Goal: Information Seeking & Learning: Compare options

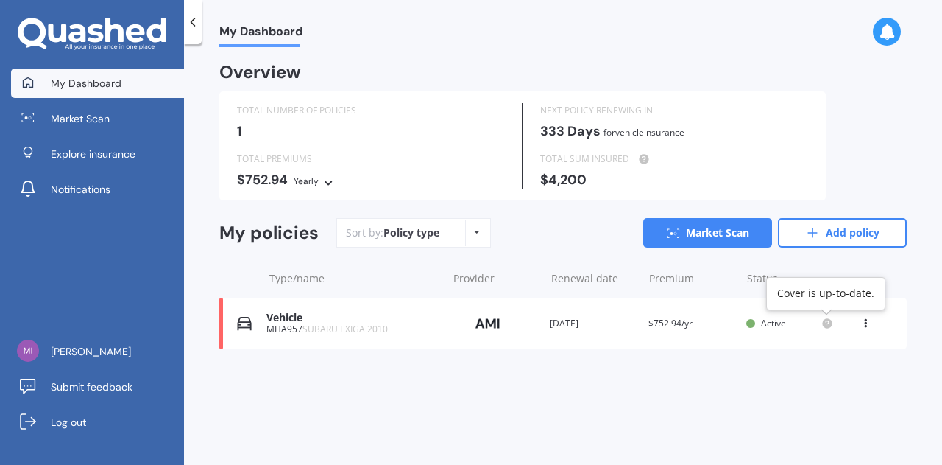
click at [832, 325] on circle at bounding box center [827, 323] width 10 height 10
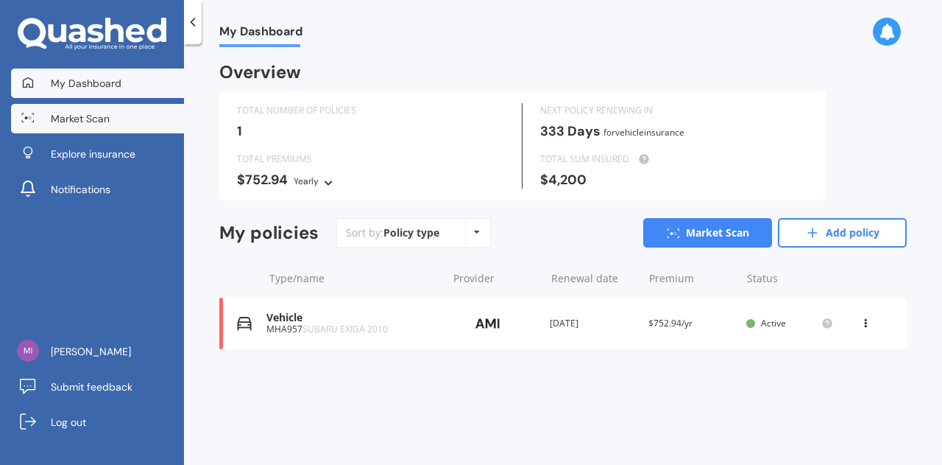
click at [76, 118] on span "Market Scan" at bounding box center [80, 118] width 59 height 15
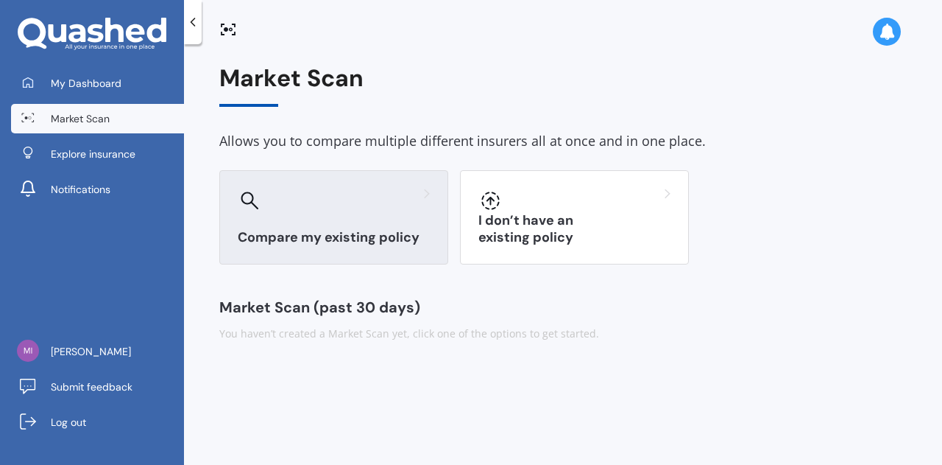
click at [314, 221] on div "Compare my existing policy" at bounding box center [333, 217] width 229 height 94
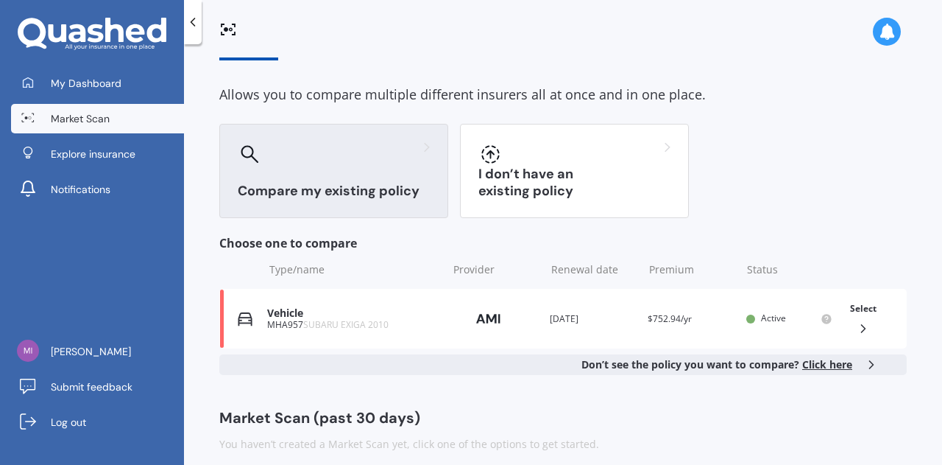
scroll to position [60, 0]
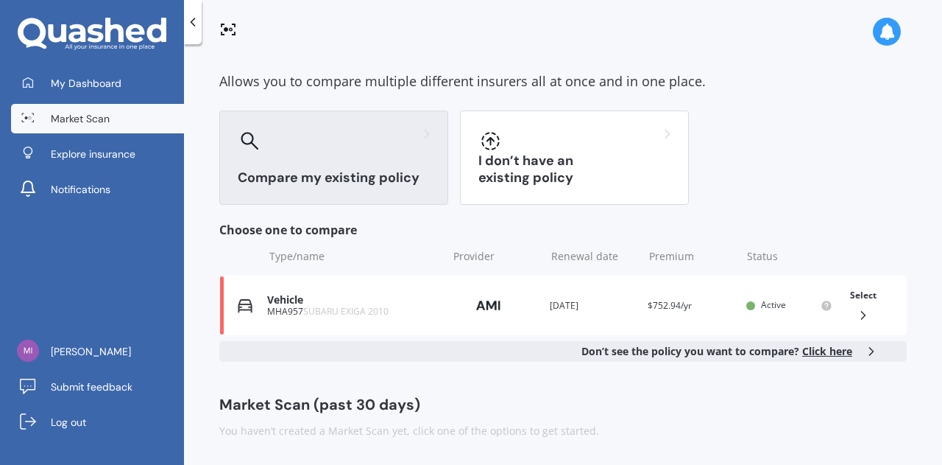
click at [837, 349] on span "Click here" at bounding box center [828, 351] width 50 height 14
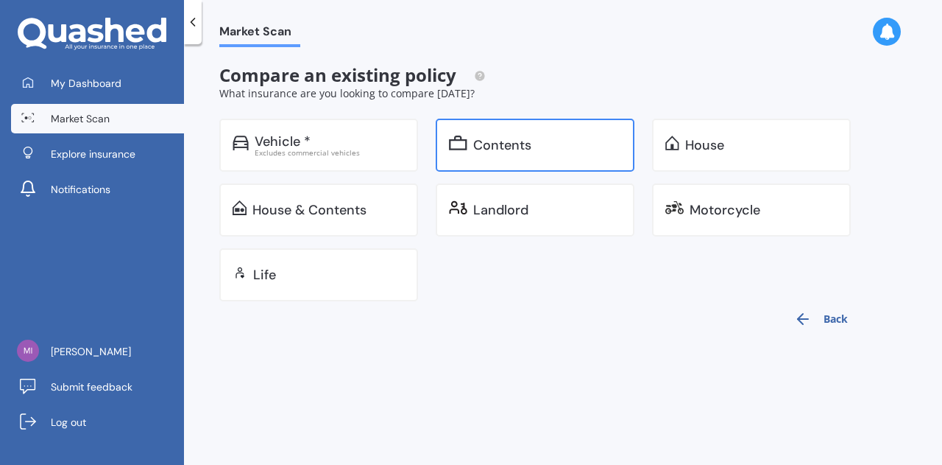
click at [519, 139] on div "Contents" at bounding box center [502, 145] width 58 height 15
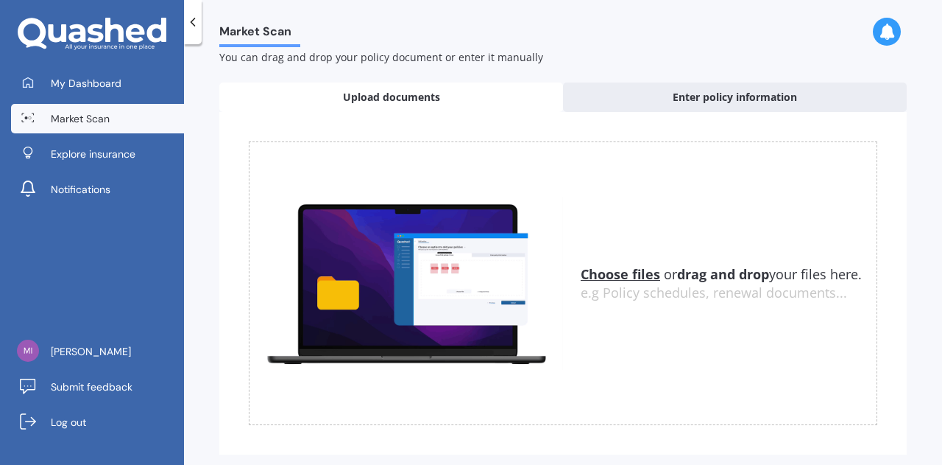
scroll to position [91, 0]
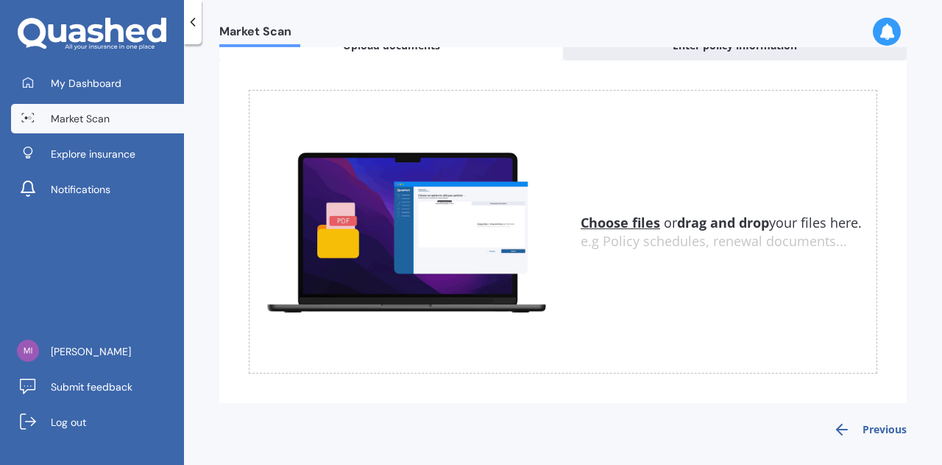
click at [610, 225] on u "Choose files" at bounding box center [621, 223] width 80 height 18
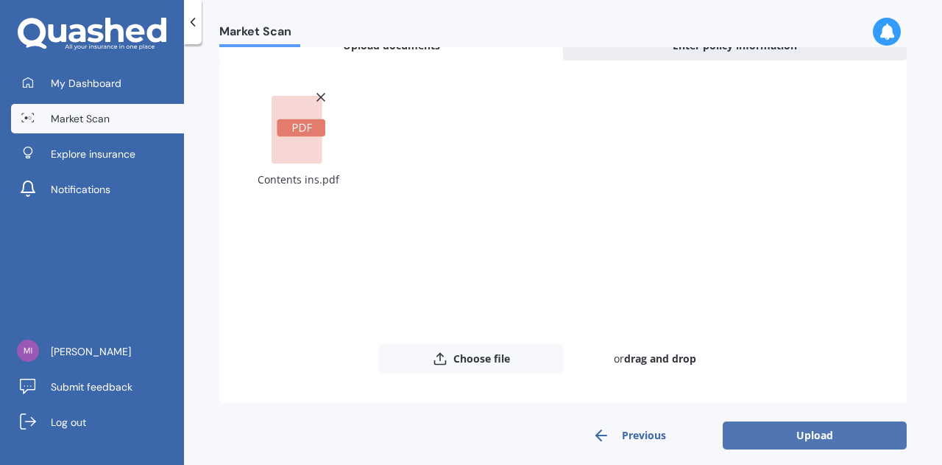
click at [846, 434] on button "Upload" at bounding box center [815, 435] width 184 height 28
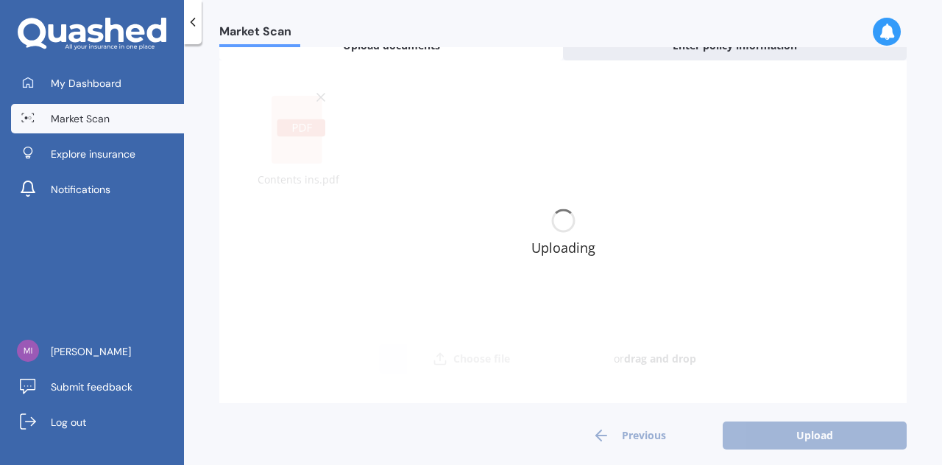
scroll to position [0, 0]
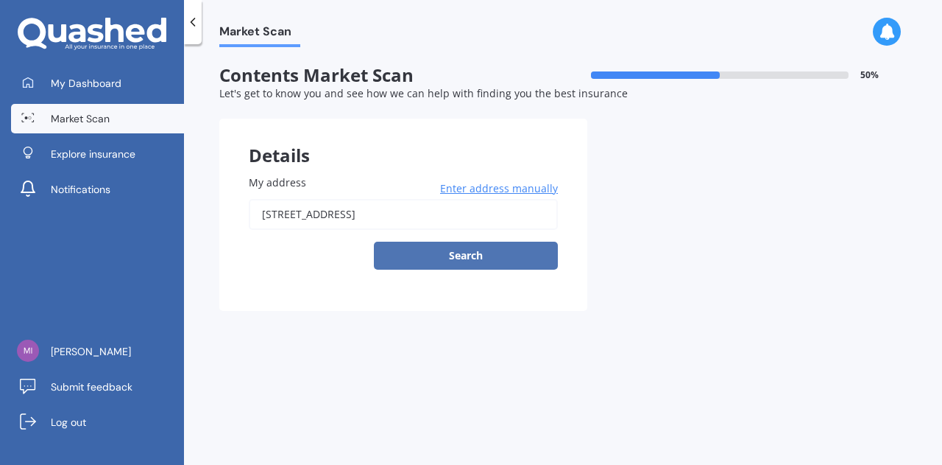
click at [476, 255] on button "Search" at bounding box center [466, 256] width 184 height 28
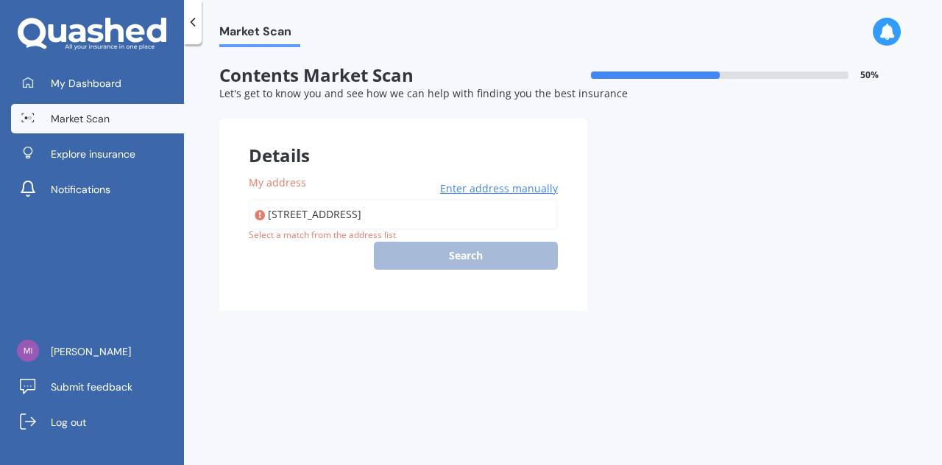
type input "[STREET_ADDRESS]"
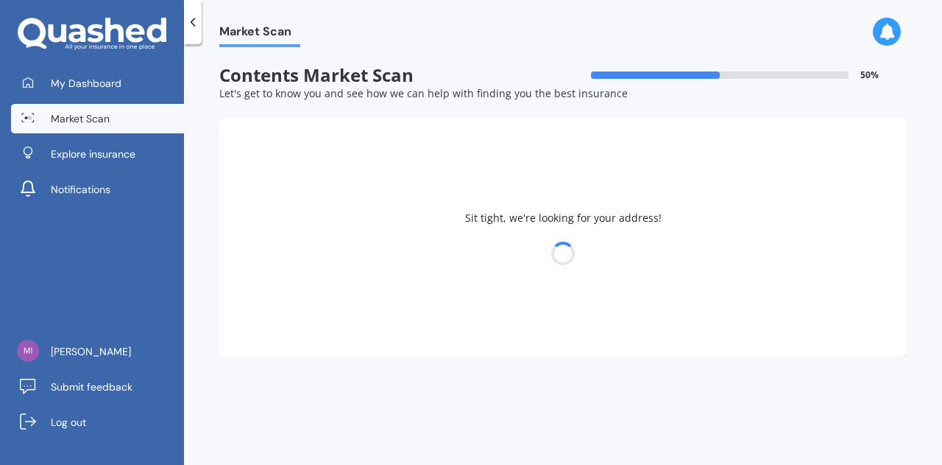
select select "20"
select select "02"
select select "1978"
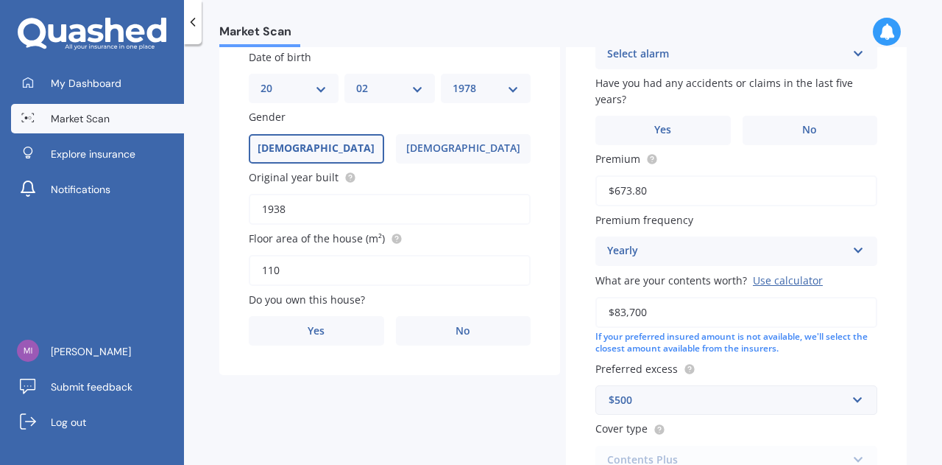
scroll to position [235, 0]
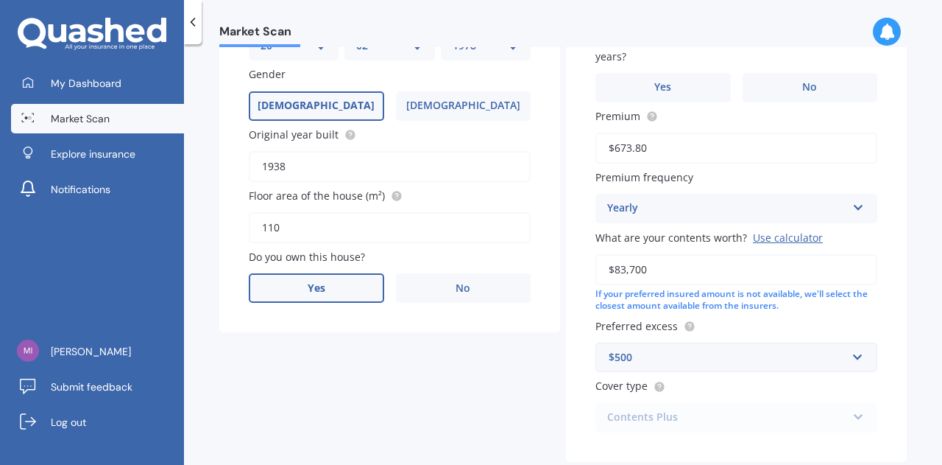
click at [331, 278] on label "Yes" at bounding box center [316, 287] width 135 height 29
click at [0, 0] on input "Yes" at bounding box center [0, 0] width 0 height 0
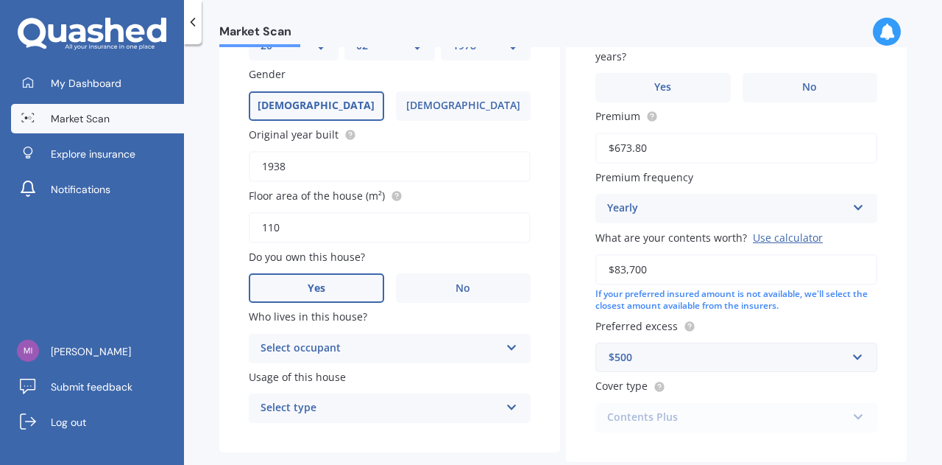
click at [509, 345] on icon at bounding box center [512, 344] width 13 height 10
click at [456, 381] on div "Owner" at bounding box center [390, 377] width 281 height 27
click at [510, 403] on icon at bounding box center [512, 404] width 13 height 10
click at [434, 408] on div "Permanent" at bounding box center [380, 408] width 239 height 18
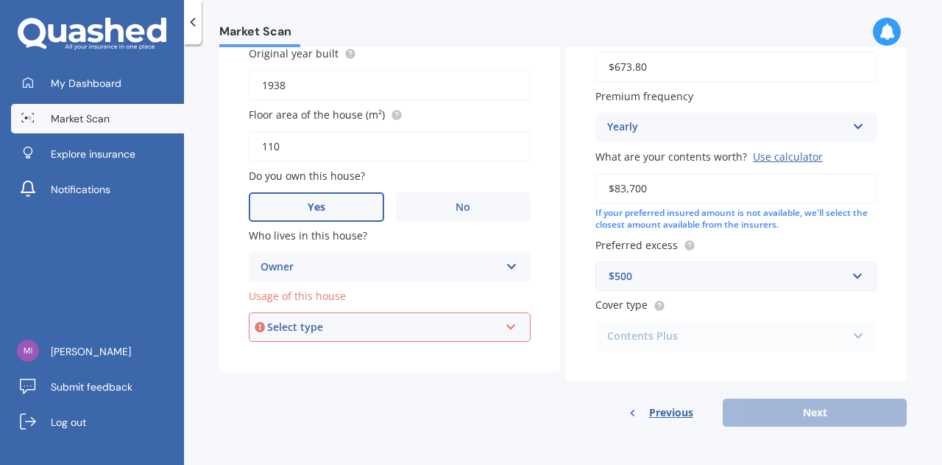
click at [512, 327] on icon at bounding box center [511, 324] width 13 height 10
click at [363, 353] on div "Permanent" at bounding box center [389, 355] width 279 height 27
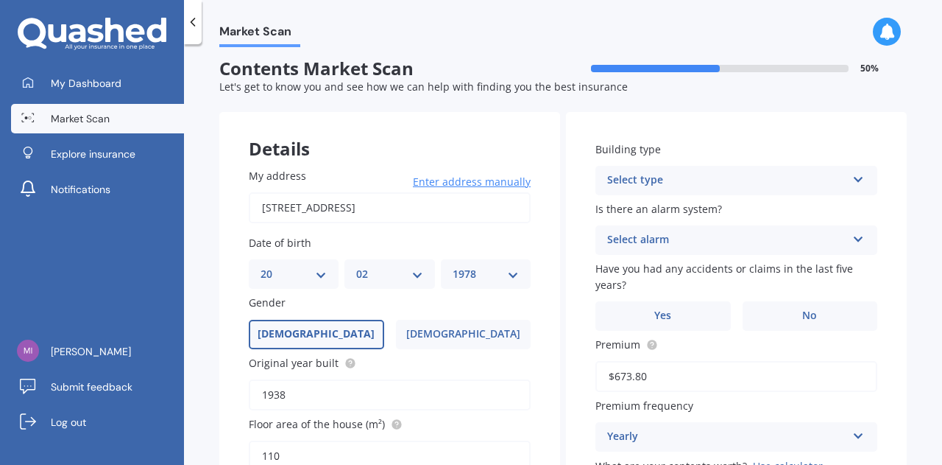
scroll to position [0, 0]
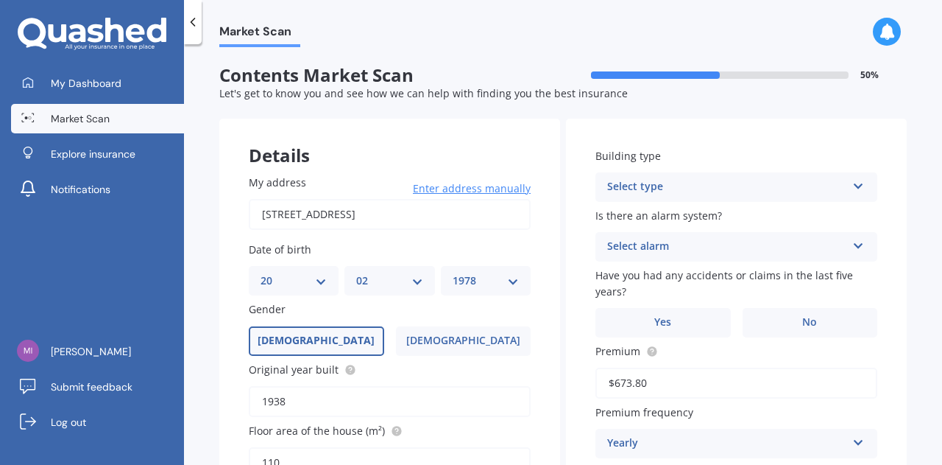
click at [853, 185] on icon at bounding box center [859, 183] width 13 height 10
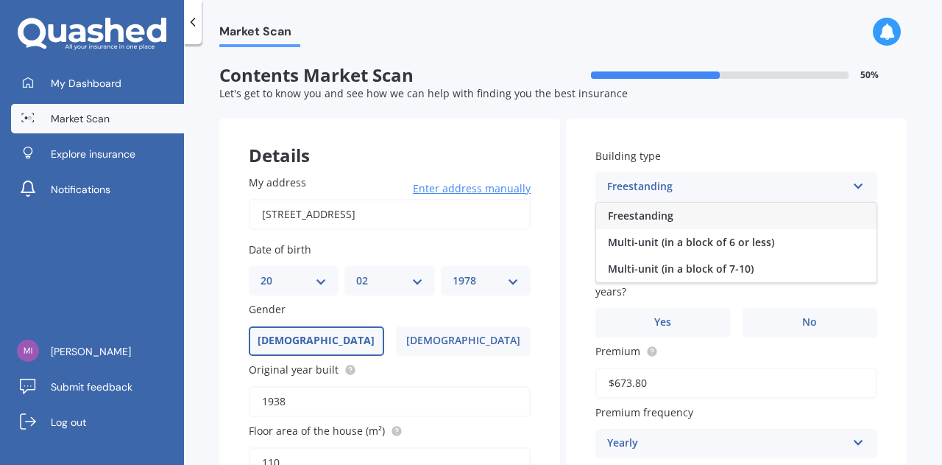
click at [788, 219] on div "Freestanding" at bounding box center [736, 215] width 281 height 27
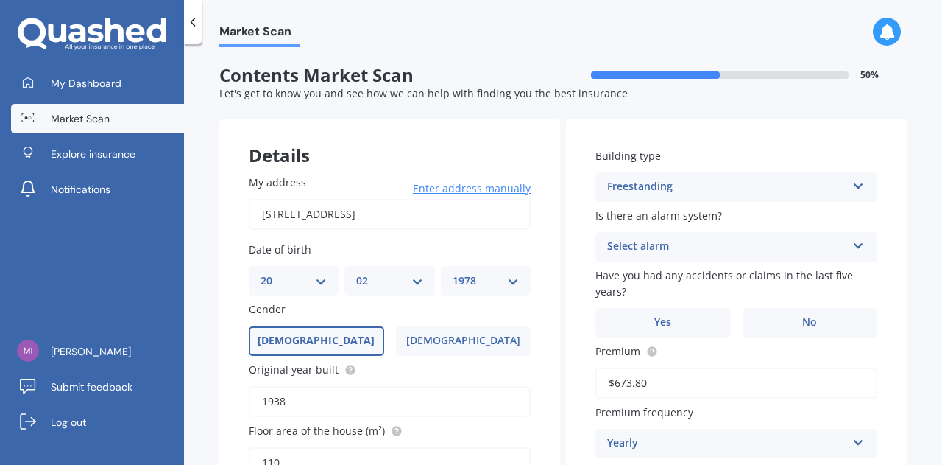
click at [854, 246] on icon at bounding box center [859, 243] width 13 height 10
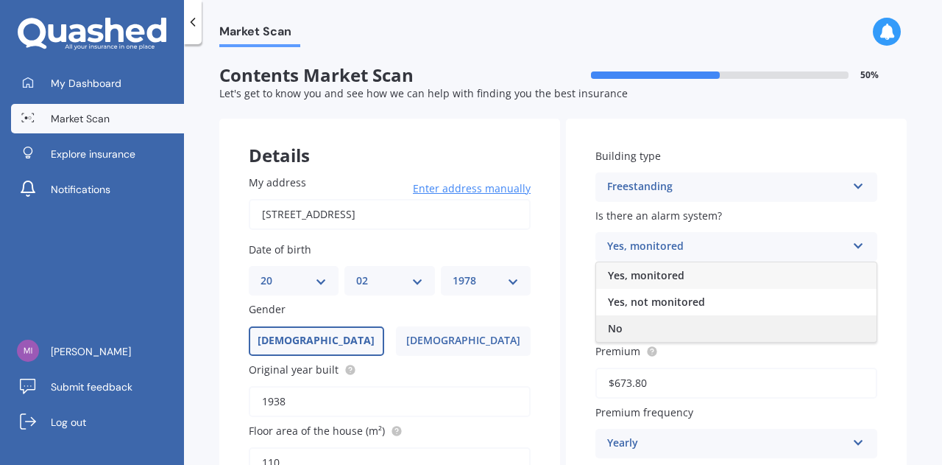
click at [722, 334] on div "No" at bounding box center [736, 328] width 281 height 27
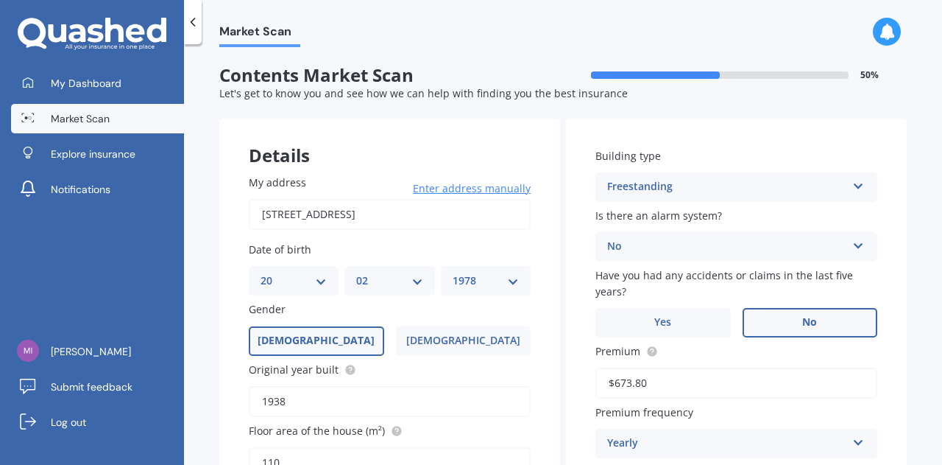
click at [810, 321] on span "No" at bounding box center [810, 322] width 15 height 13
click at [0, 0] on input "No" at bounding box center [0, 0] width 0 height 0
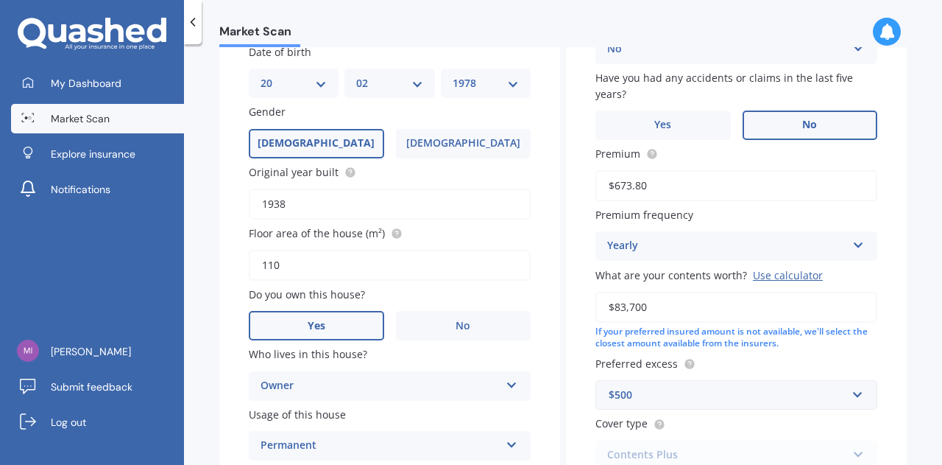
scroll to position [200, 0]
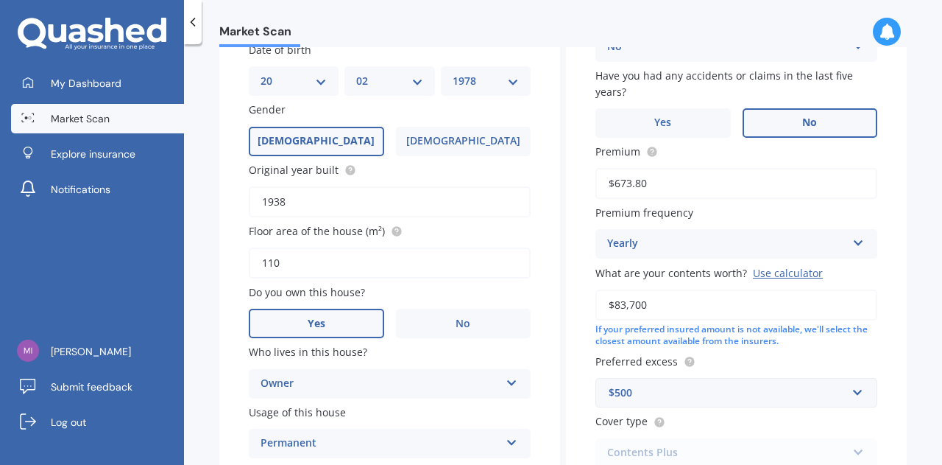
click at [889, 265] on div "Building type Freestanding Freestanding Multi-unit (in a block of 6 or less) Mu…" at bounding box center [736, 208] width 341 height 578
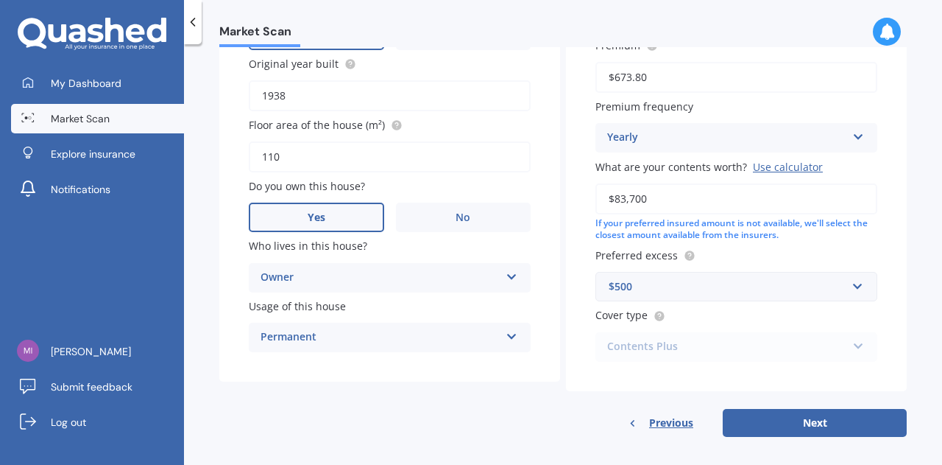
scroll to position [316, 0]
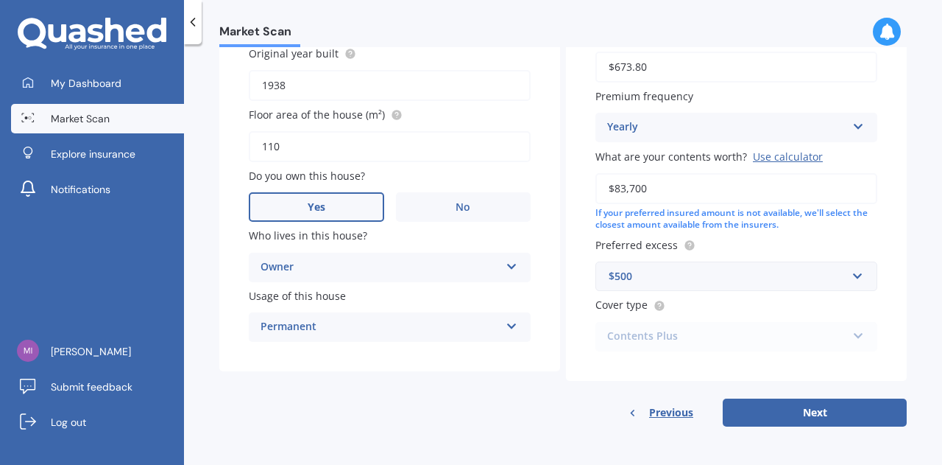
click at [853, 339] on div "Contents Plus Premier Contents Advanced Contents Standard Contents Contents Plus" at bounding box center [737, 336] width 282 height 29
click at [834, 412] on button "Next" at bounding box center [815, 412] width 184 height 28
select select "20"
select select "02"
select select "1978"
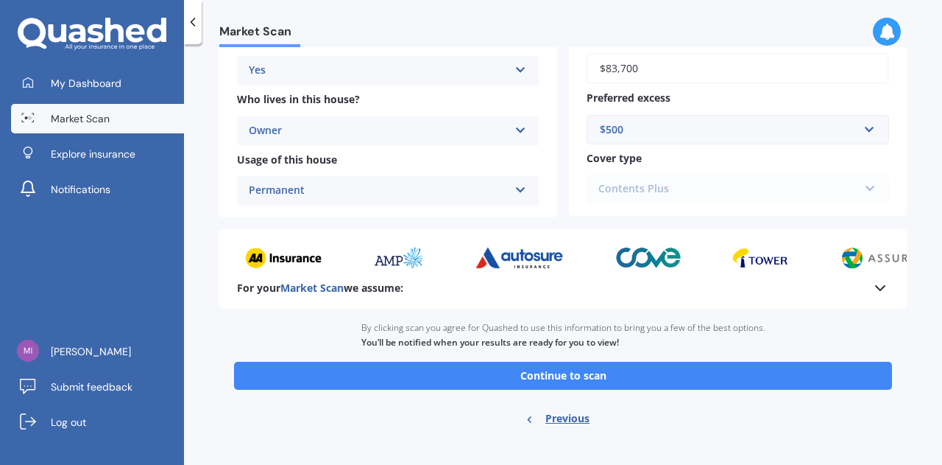
scroll to position [417, 0]
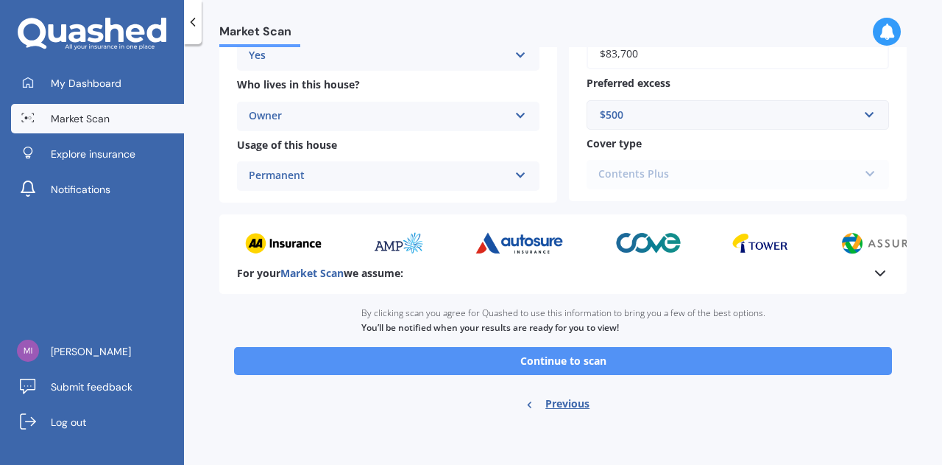
click at [571, 363] on button "Continue to scan" at bounding box center [563, 361] width 658 height 28
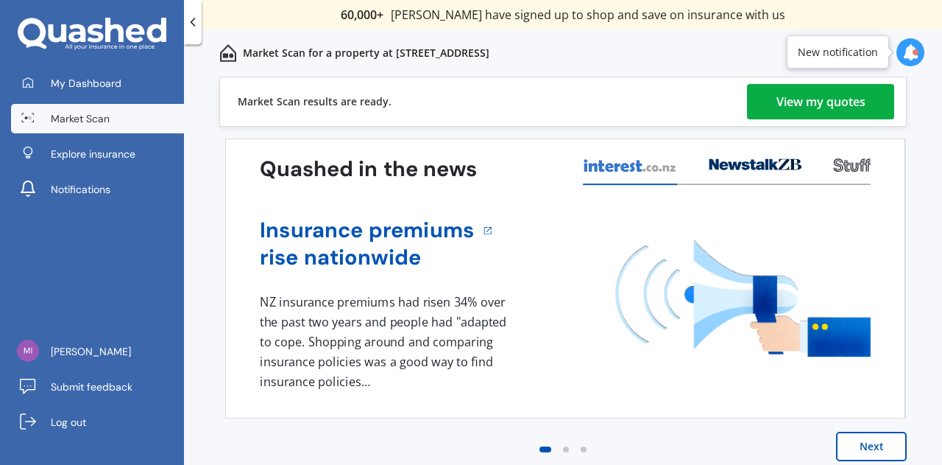
drag, startPoint x: 796, startPoint y: 229, endPoint x: 839, endPoint y: 105, distance: 131.8
click at [839, 105] on div "Market Scan results are ready. View my quotes Quashed in the news Insurance pre…" at bounding box center [563, 284] width 688 height 414
click at [839, 105] on div "View my quotes" at bounding box center [821, 101] width 89 height 35
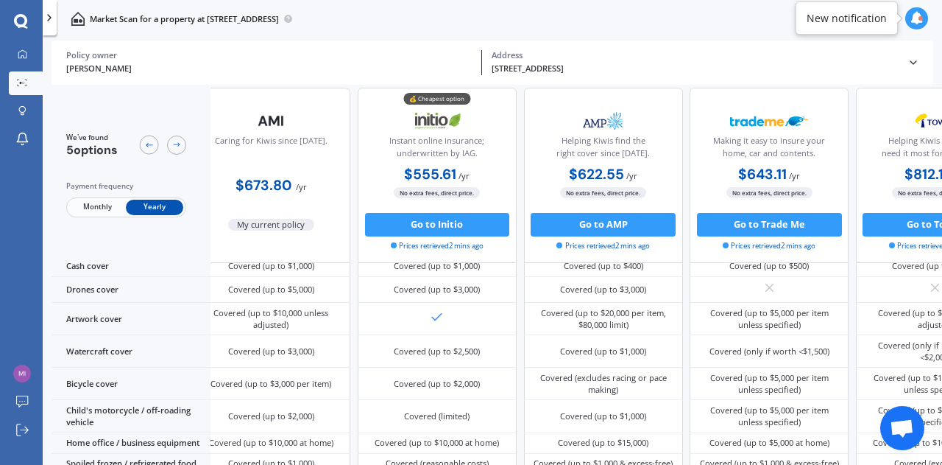
scroll to position [0, 24]
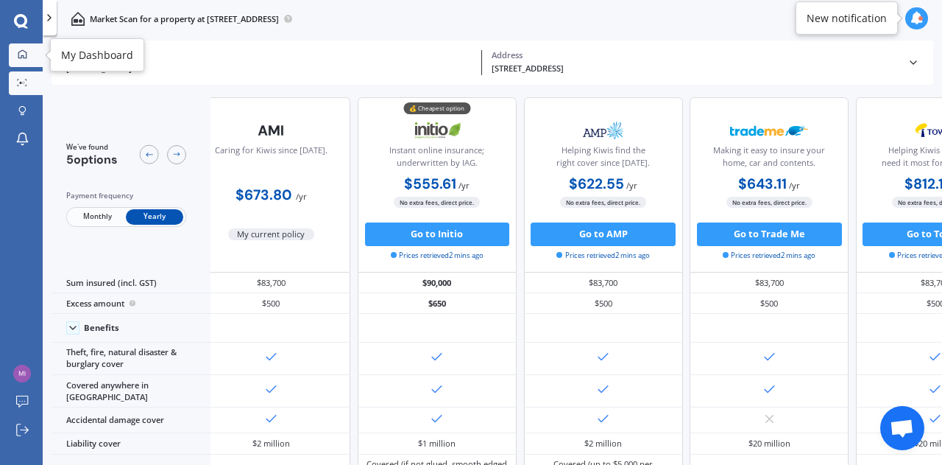
click at [16, 61] on link "My Dashboard" at bounding box center [26, 55] width 34 height 24
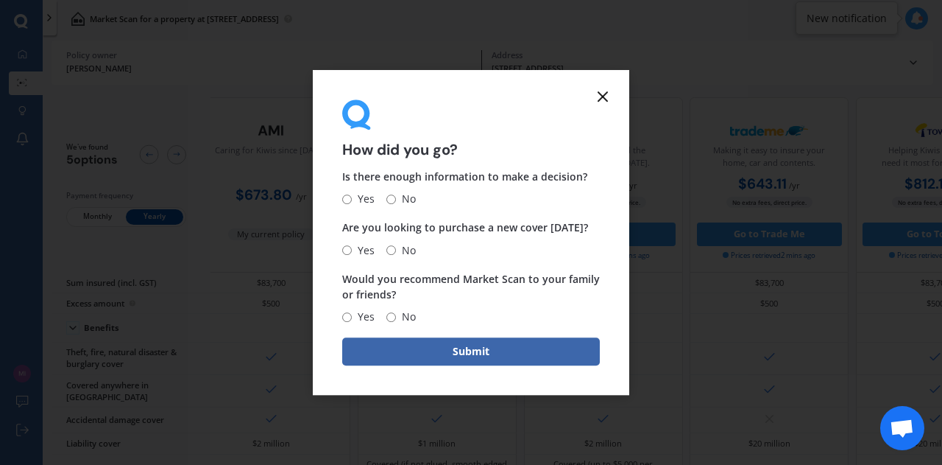
click at [346, 200] on input "Yes" at bounding box center [347, 199] width 10 height 10
radio input "true"
click at [390, 253] on input "No" at bounding box center [392, 250] width 10 height 10
radio input "true"
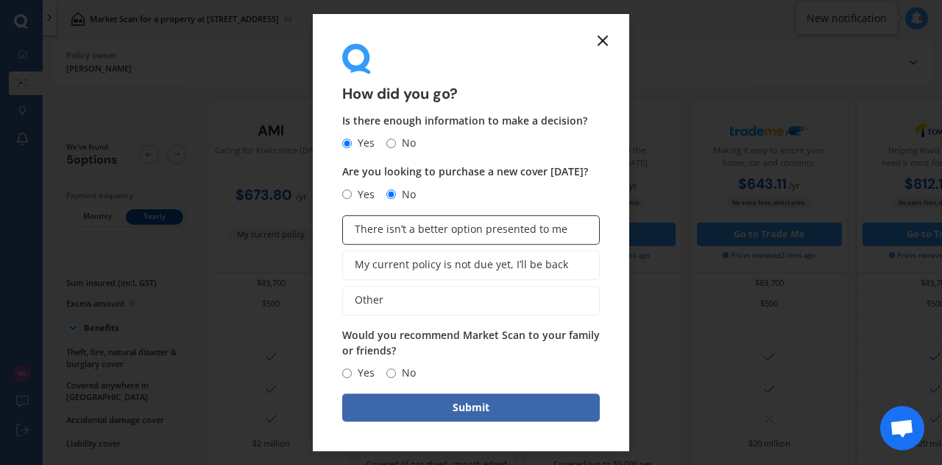
click at [440, 234] on span "There isn’t a better option presented to me" at bounding box center [461, 229] width 213 height 13
click at [0, 0] on input "There isn’t a better option presented to me" at bounding box center [0, 0] width 0 height 0
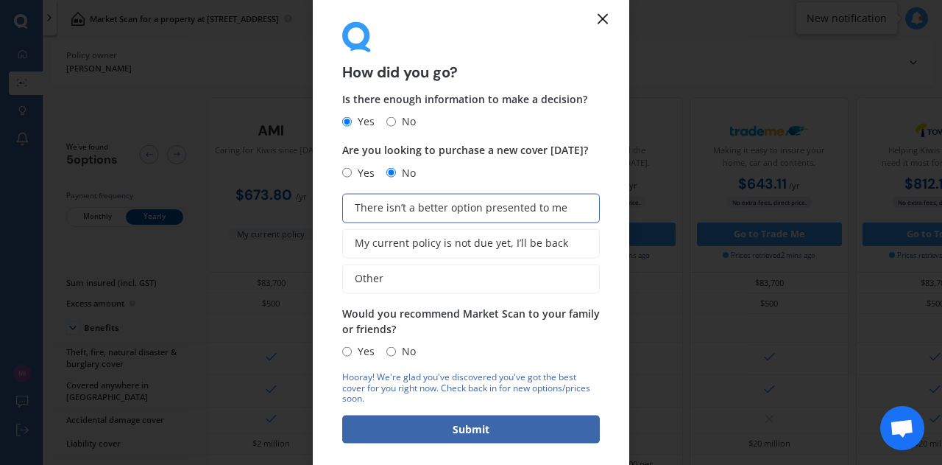
click at [348, 353] on input "Yes" at bounding box center [347, 351] width 10 height 10
radio input "true"
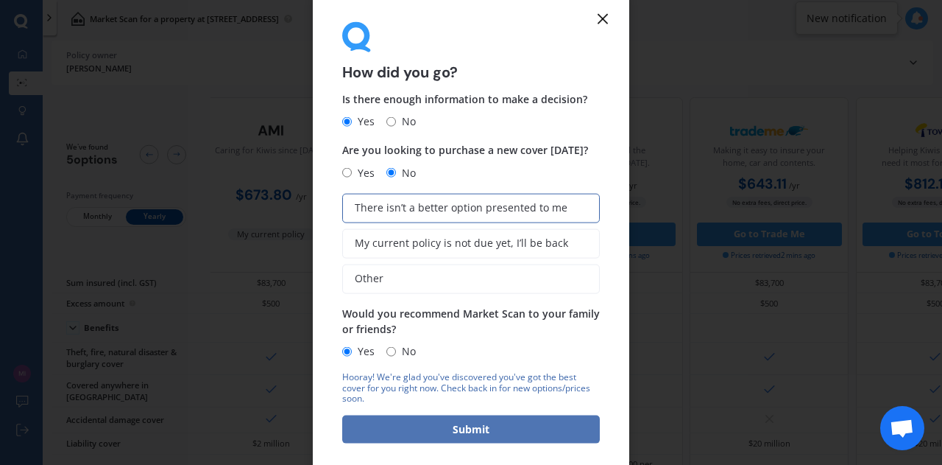
click at [473, 431] on button "Submit" at bounding box center [471, 429] width 258 height 28
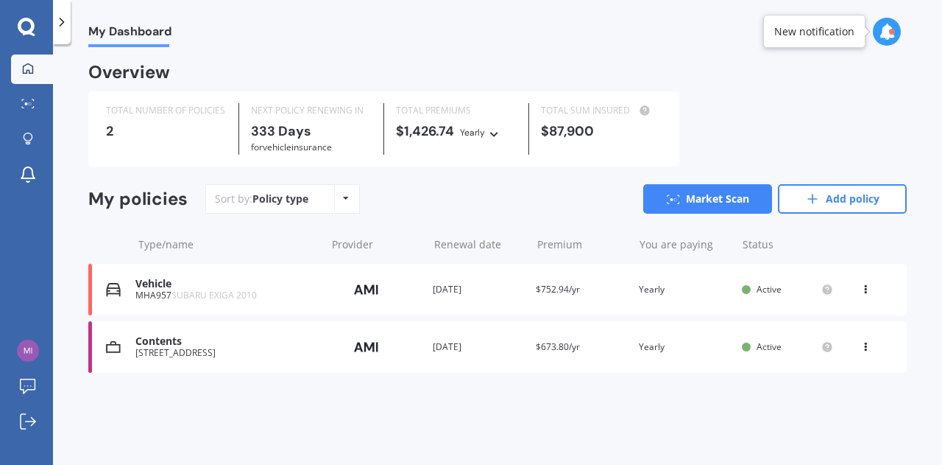
click at [867, 287] on icon at bounding box center [866, 286] width 10 height 9
click at [825, 321] on div "View policy" at bounding box center [834, 317] width 146 height 29
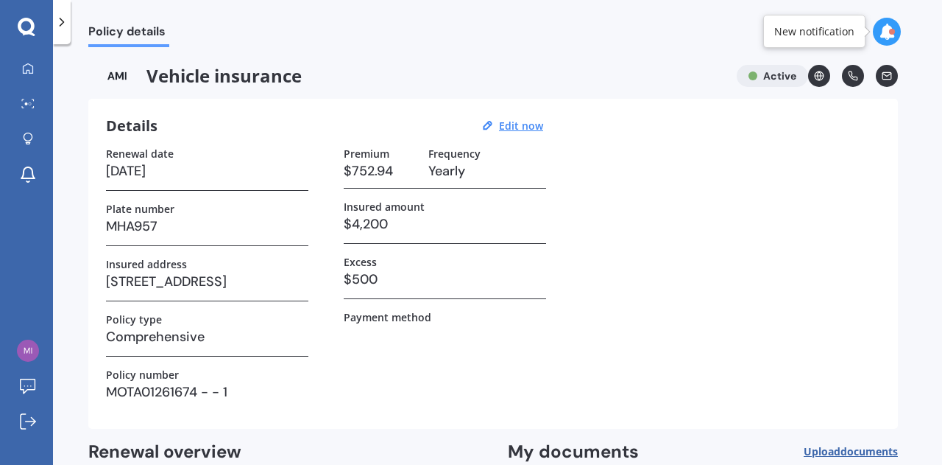
click at [763, 72] on div "Vehicle insurance Active" at bounding box center [493, 76] width 810 height 22
click at [789, 77] on div "Vehicle insurance Active" at bounding box center [493, 76] width 810 height 22
click at [26, 423] on icon at bounding box center [28, 421] width 16 height 16
